Goal: Navigation & Orientation: Understand site structure

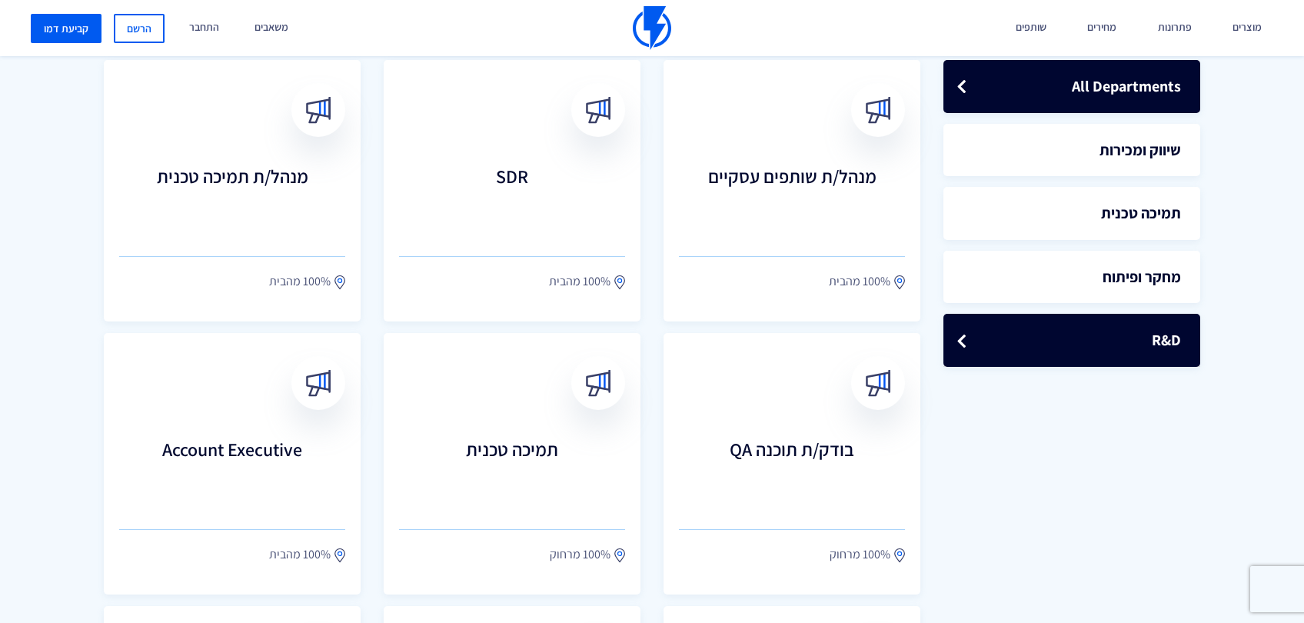
scroll to position [439, 0]
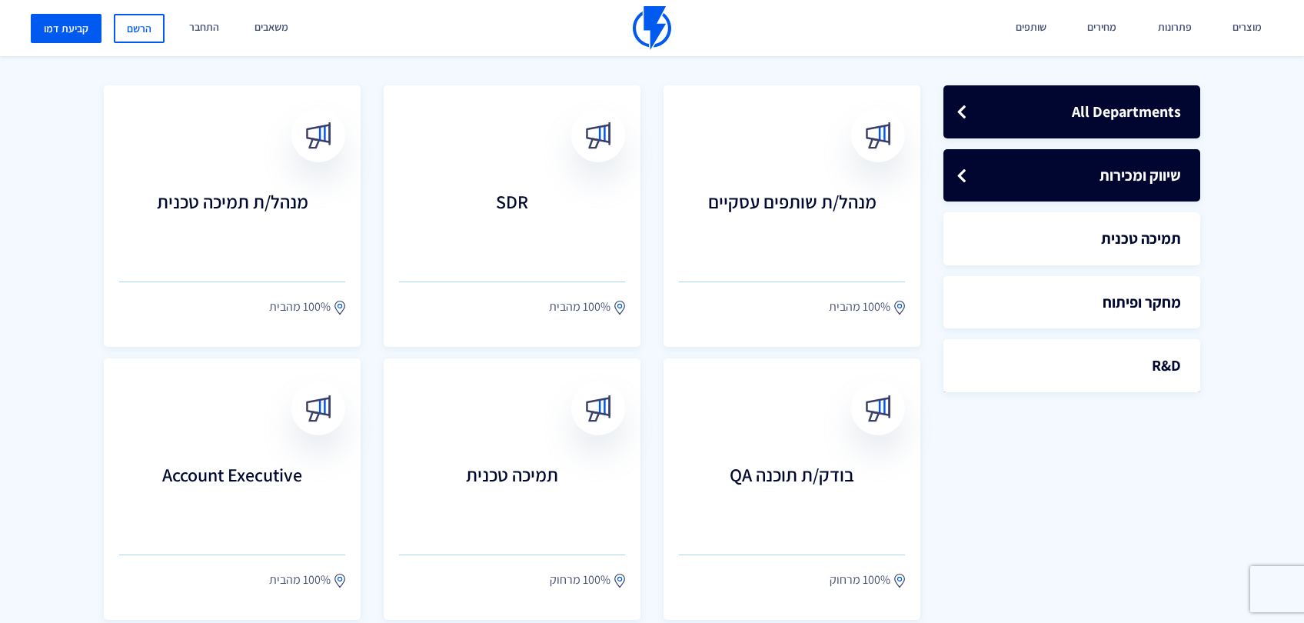
click at [1069, 189] on link "שיווק ומכירות" at bounding box center [1071, 175] width 257 height 53
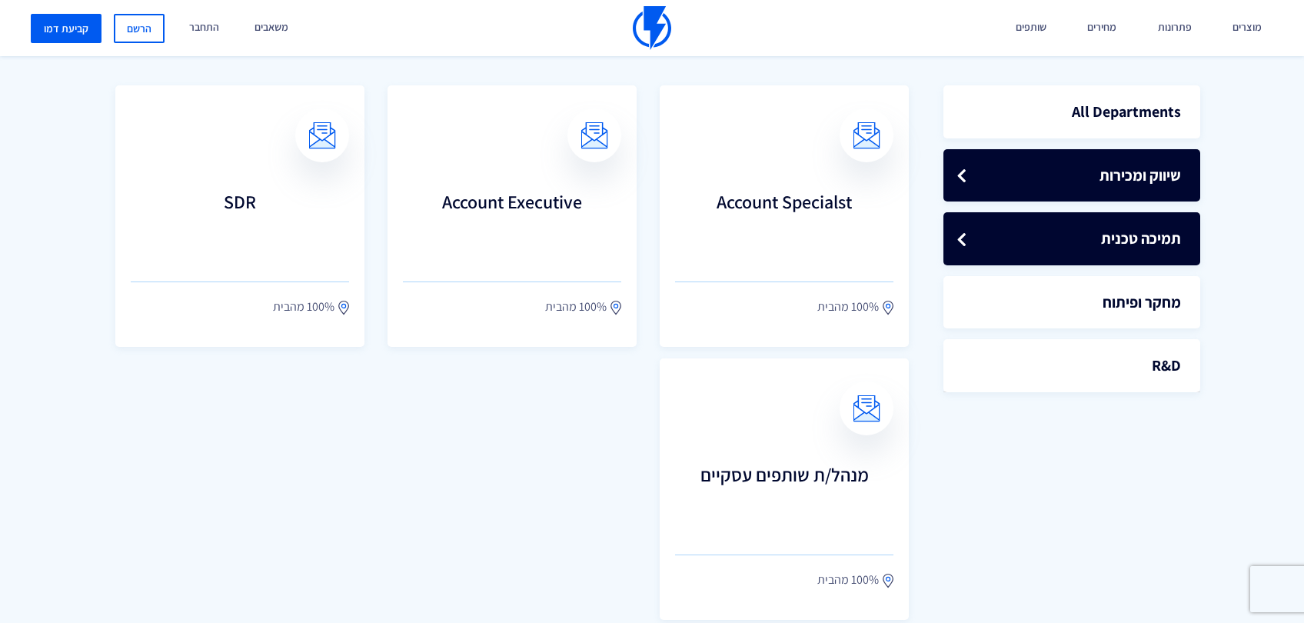
click at [1066, 234] on link "תמיכה טכנית" at bounding box center [1071, 238] width 257 height 53
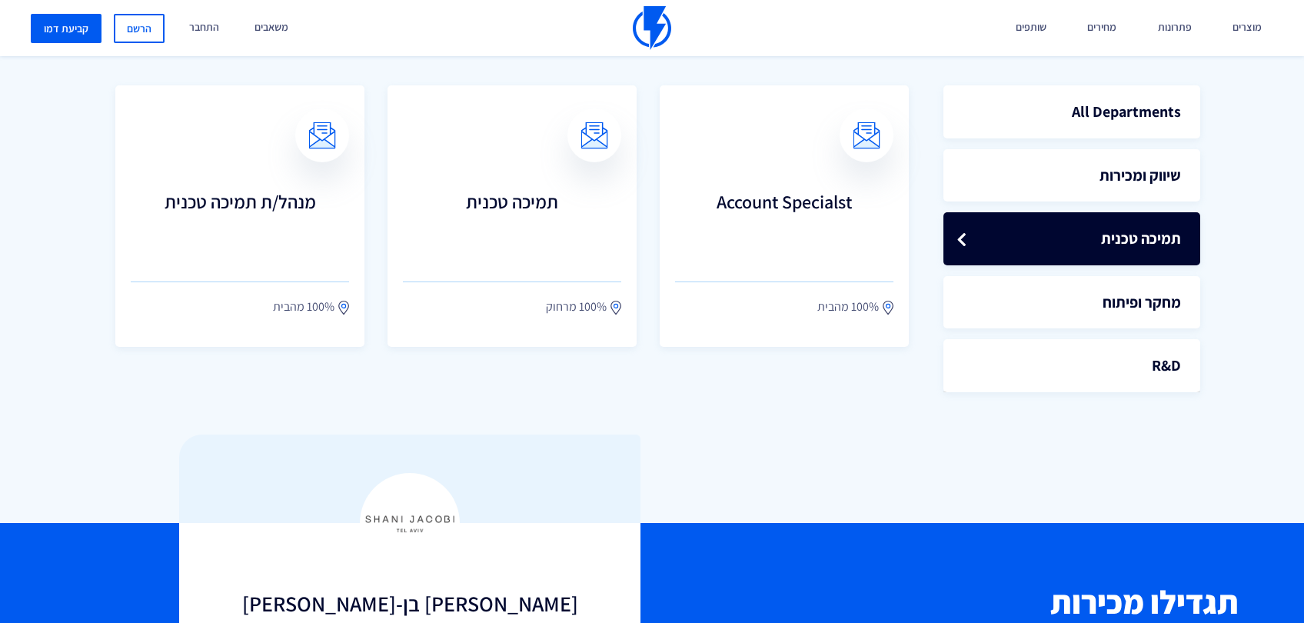
click at [1065, 274] on ul "All Departments שיווק ומכירות תמיכה טכנית מחקר ופיתוח" at bounding box center [1071, 233] width 257 height 318
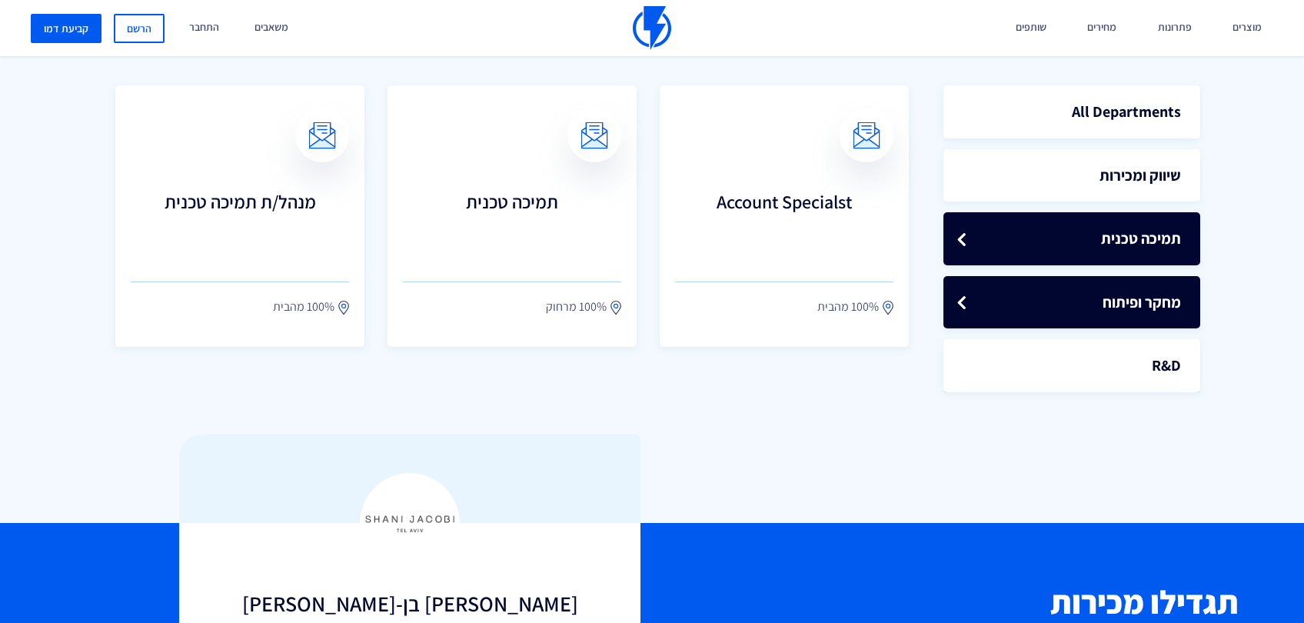
click at [1064, 283] on link "מחקר ופיתוח" at bounding box center [1071, 302] width 257 height 53
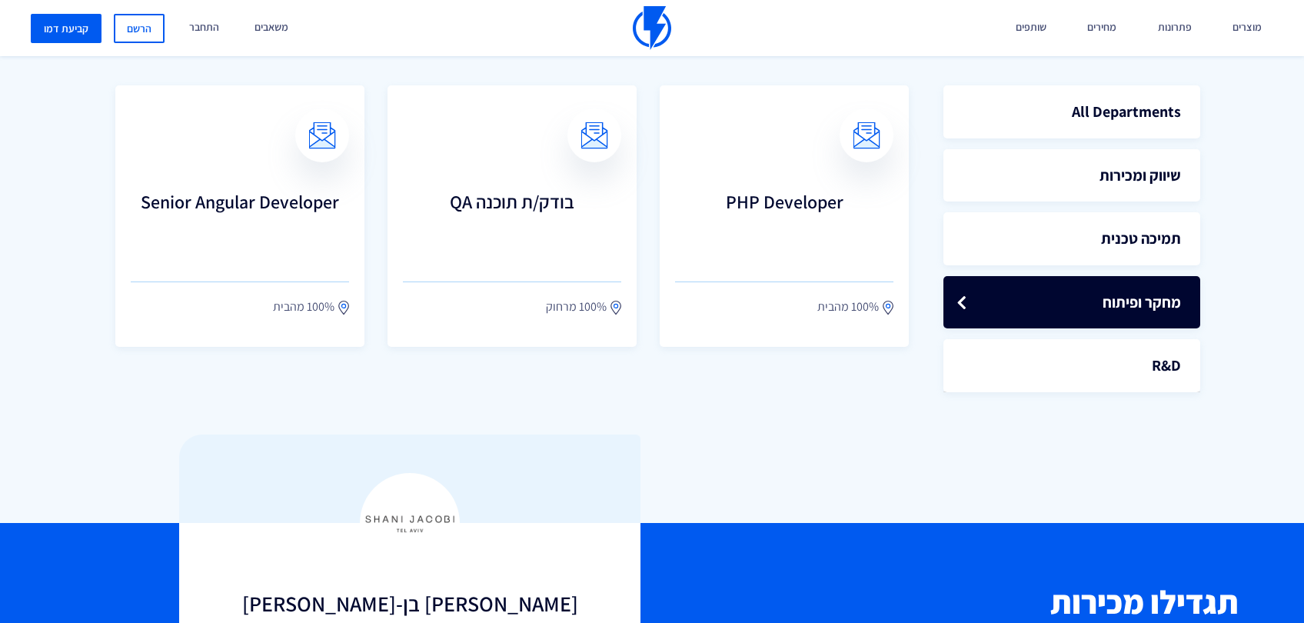
click at [1070, 334] on ul "All Departments שיווק ומכירות תמיכה טכנית מחקר ופיתוח" at bounding box center [1071, 233] width 257 height 318
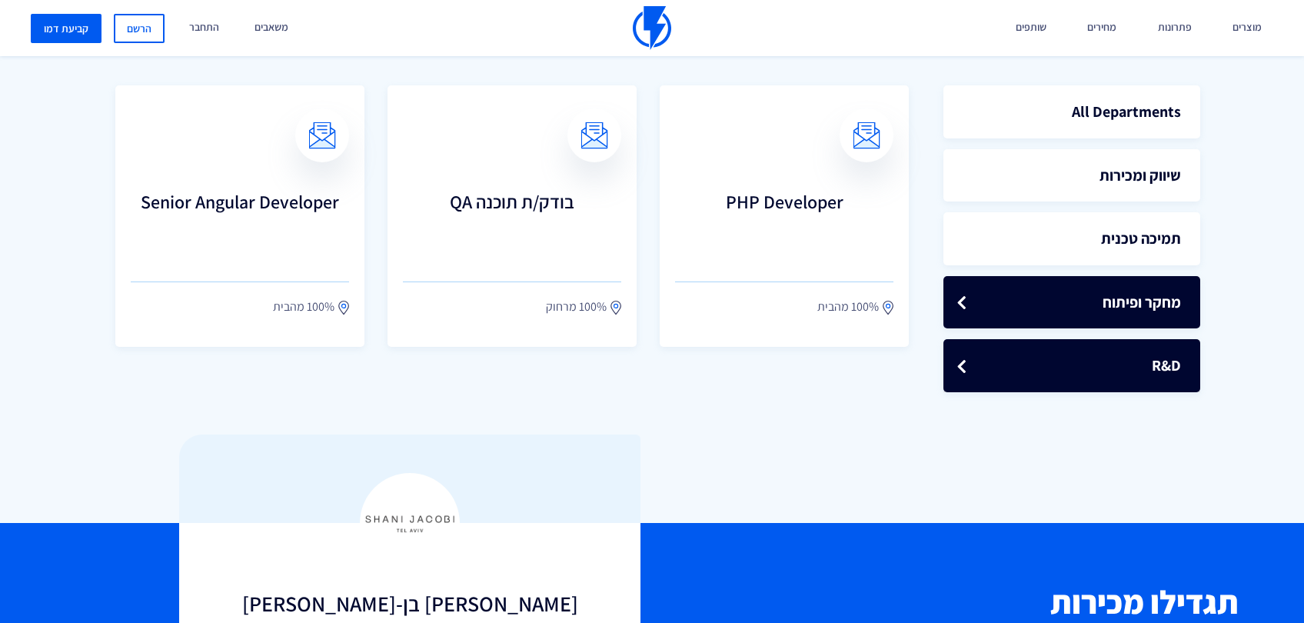
click at [1070, 349] on link "R&D" at bounding box center [1071, 365] width 257 height 53
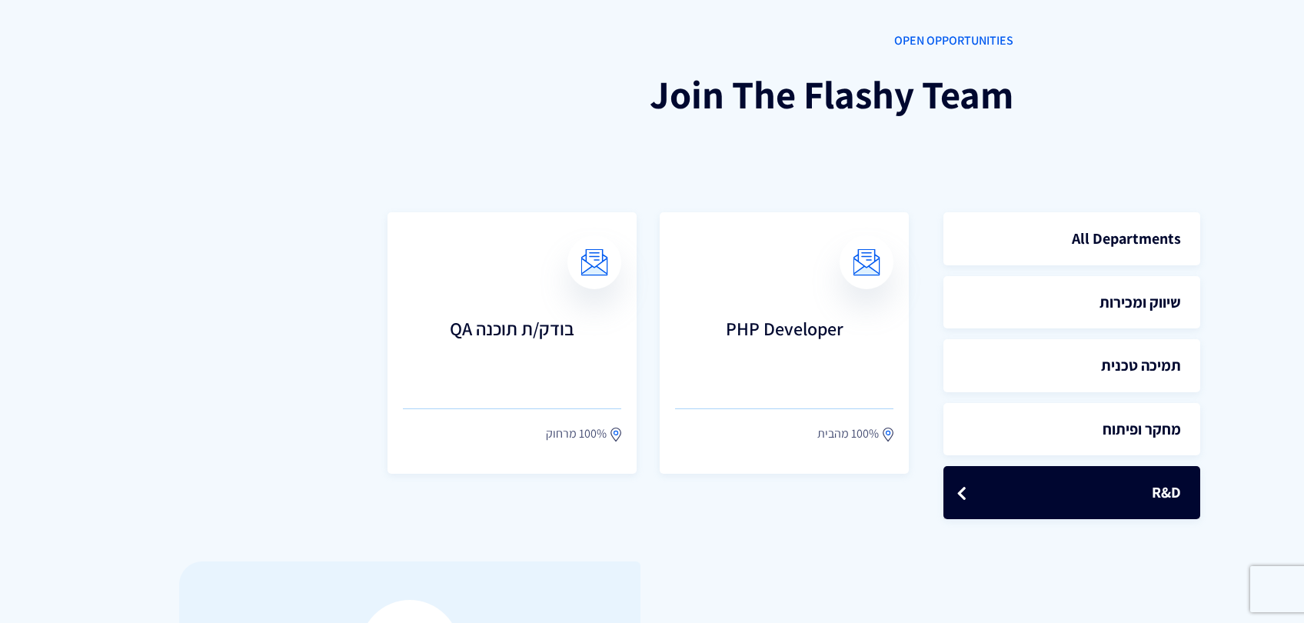
scroll to position [0, 0]
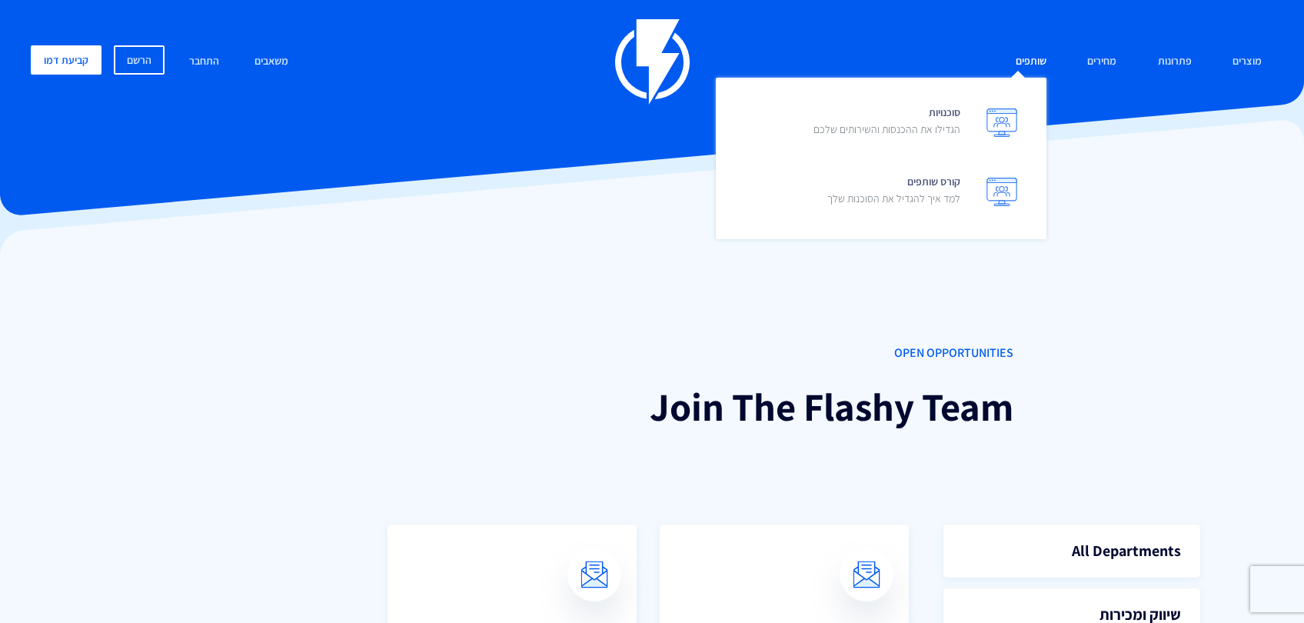
click at [1043, 75] on link "שותפים" at bounding box center [1031, 61] width 54 height 33
